Goal: Check status

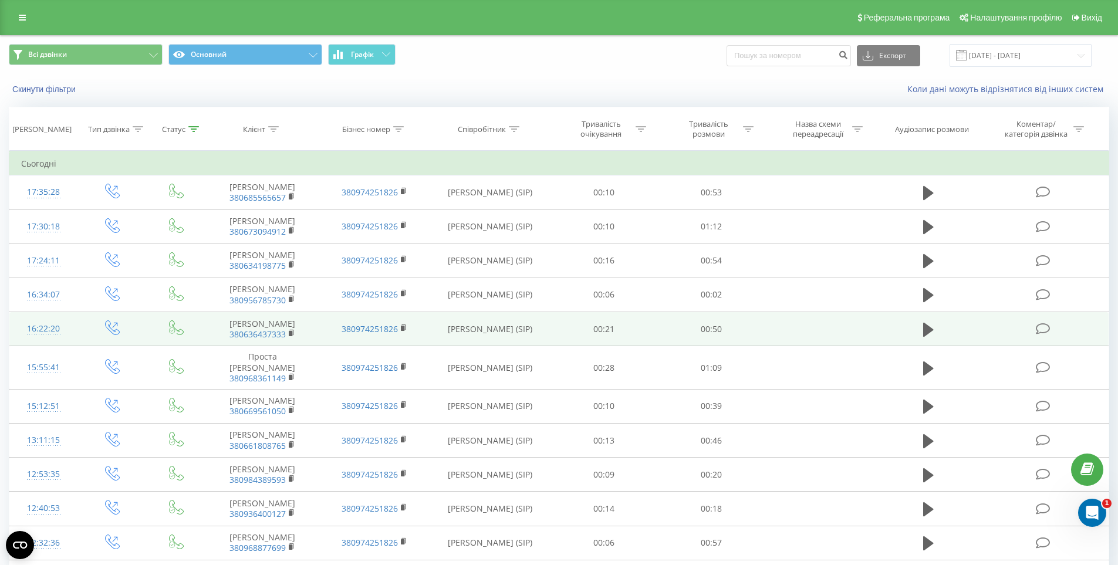
scroll to position [228, 0]
